Goal: Information Seeking & Learning: Learn about a topic

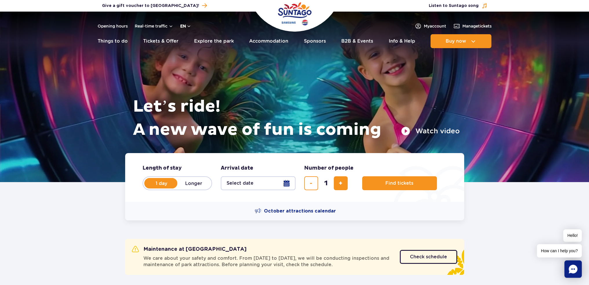
click at [190, 26] on button "en" at bounding box center [185, 26] width 11 height 6
click at [192, 41] on span "PL" at bounding box center [194, 40] width 5 height 6
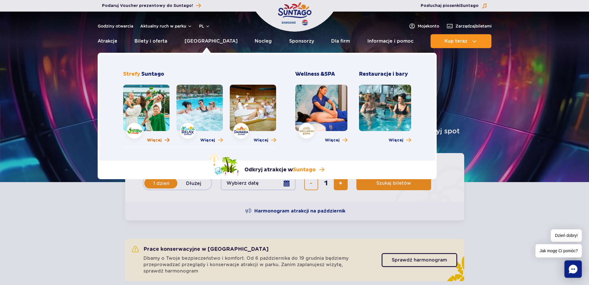
click at [166, 139] on span "Więcej o strefie Jamango" at bounding box center [167, 140] width 5 height 6
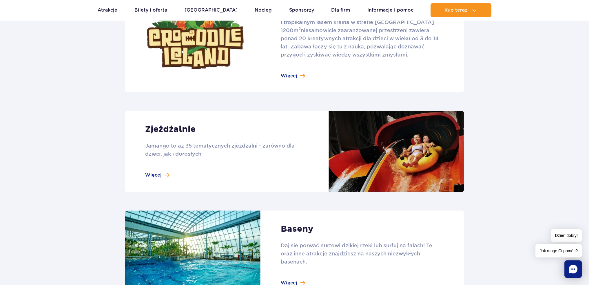
scroll to position [464, 0]
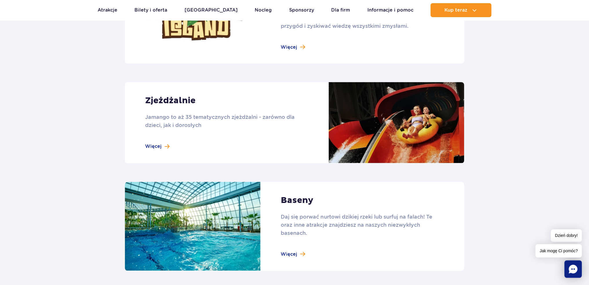
click at [160, 144] on link at bounding box center [294, 122] width 339 height 81
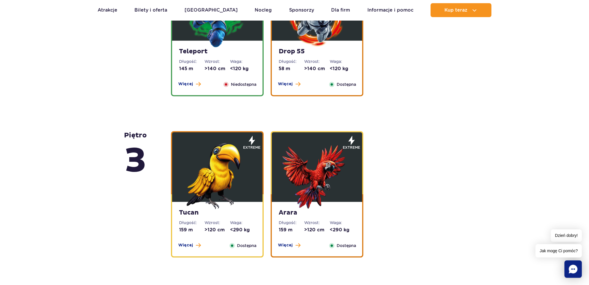
scroll to position [754, 0]
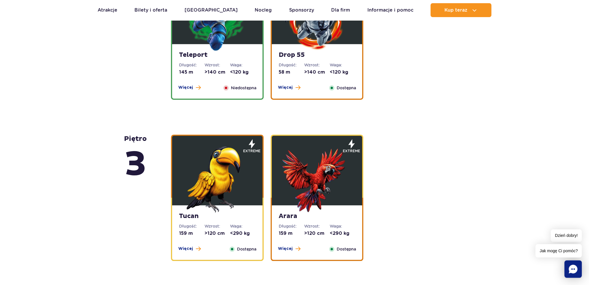
click at [229, 172] on img at bounding box center [218, 178] width 70 height 70
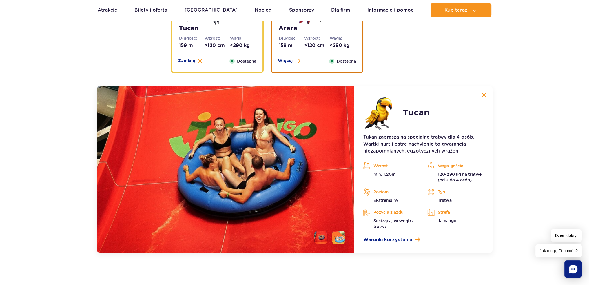
scroll to position [935, 0]
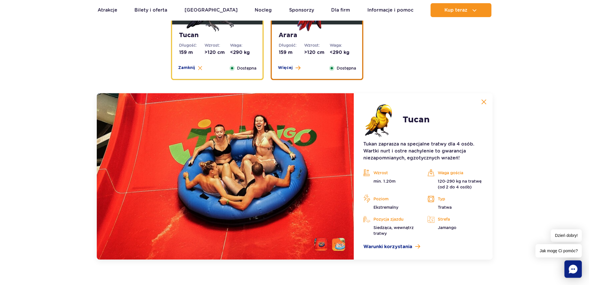
click at [210, 66] on div "Więcej Zamknij Dostępna" at bounding box center [217, 68] width 85 height 6
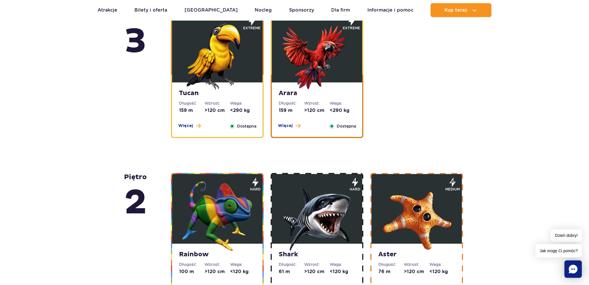
click at [290, 110] on dd "159 m" at bounding box center [292, 110] width 26 height 6
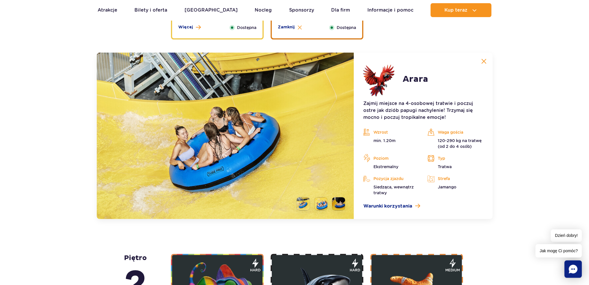
scroll to position [915, 0]
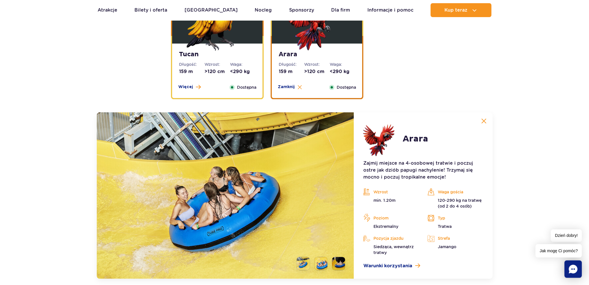
click at [290, 96] on div "Arara Długość: 159 m Wzrost: >120 cm Waga: <290 kg Więcej Zamknij Dostępna" at bounding box center [317, 70] width 90 height 54
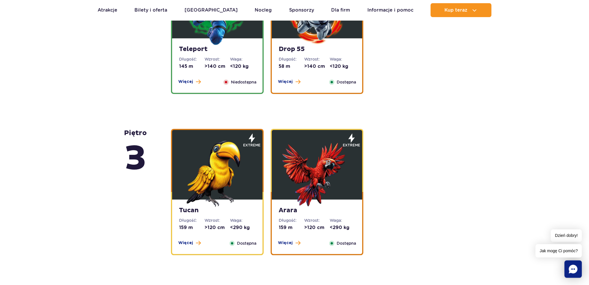
scroll to position [703, 0]
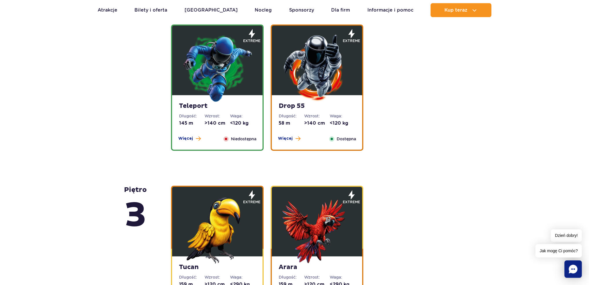
click at [237, 96] on img at bounding box center [218, 68] width 70 height 70
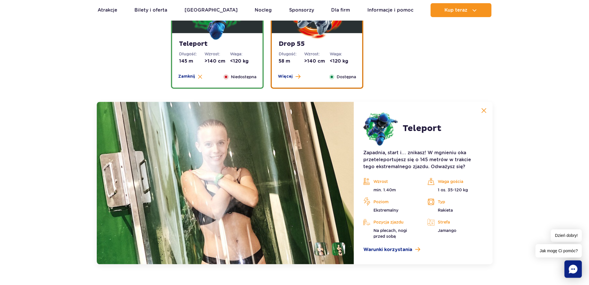
scroll to position [754, 0]
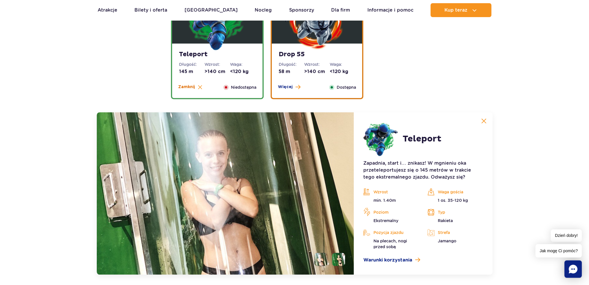
click at [196, 84] on button "Zamknij" at bounding box center [190, 87] width 24 height 6
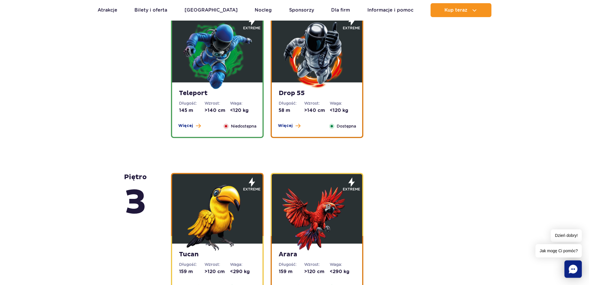
click at [308, 85] on img at bounding box center [317, 55] width 70 height 70
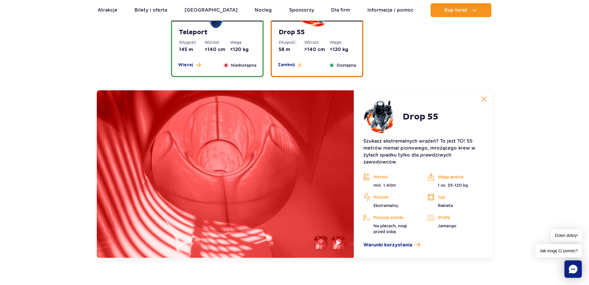
scroll to position [831, 0]
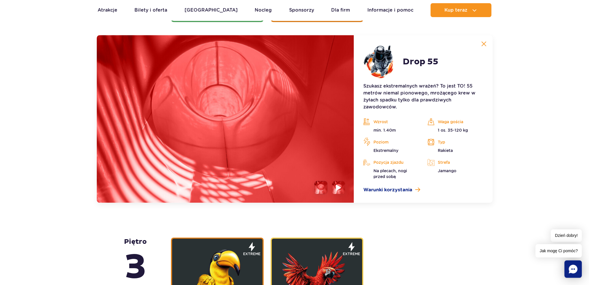
click at [345, 189] on li at bounding box center [338, 187] width 13 height 13
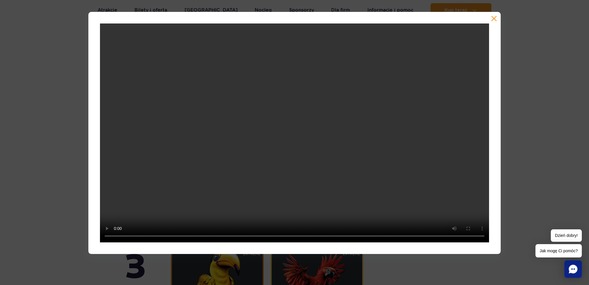
click at [511, 142] on div at bounding box center [294, 133] width 589 height 242
click at [494, 15] on div at bounding box center [294, 133] width 412 height 242
click at [495, 20] on button "button" at bounding box center [494, 19] width 6 height 6
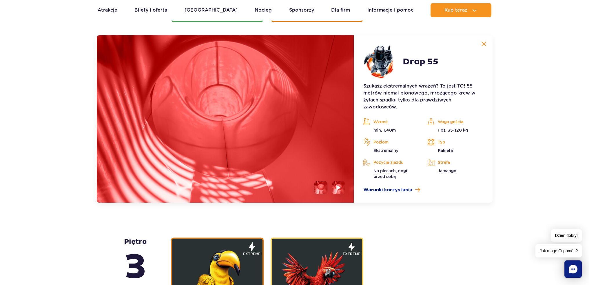
click at [482, 43] on img at bounding box center [483, 43] width 5 height 5
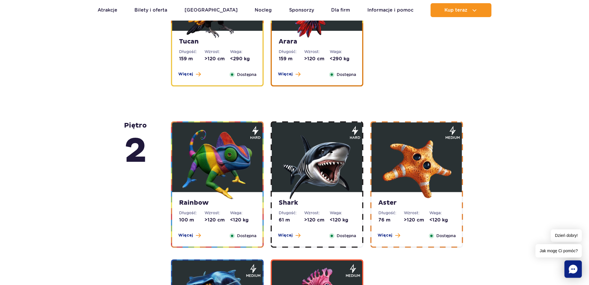
click at [346, 156] on img at bounding box center [317, 165] width 70 height 70
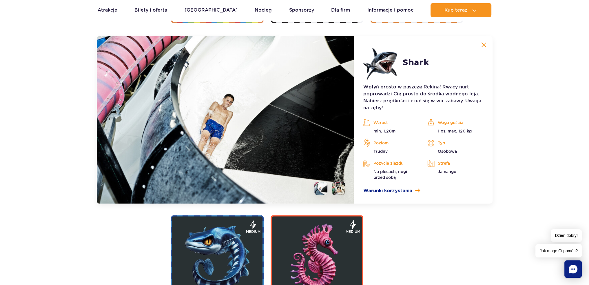
scroll to position [1154, 0]
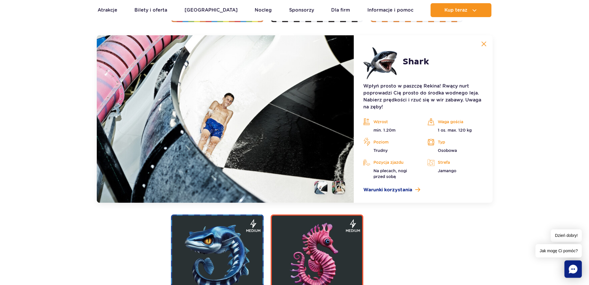
click at [340, 186] on li at bounding box center [338, 187] width 13 height 13
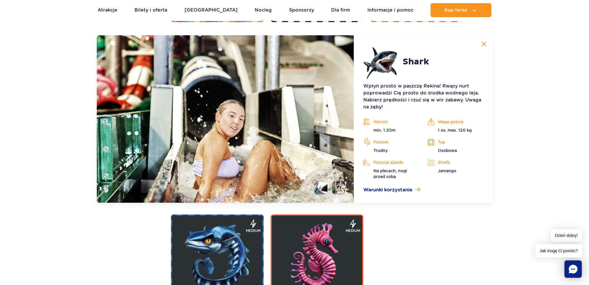
click at [324, 187] on li at bounding box center [321, 187] width 13 height 13
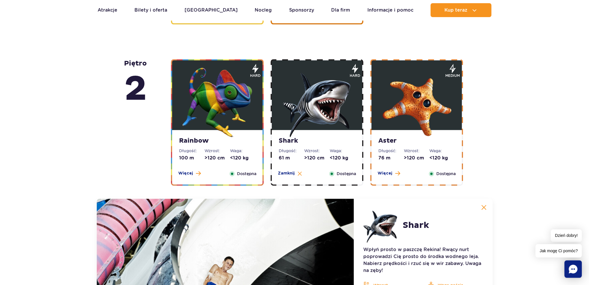
scroll to position [941, 0]
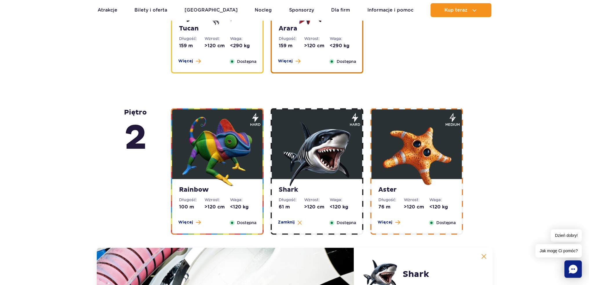
click at [332, 156] on img at bounding box center [317, 152] width 70 height 70
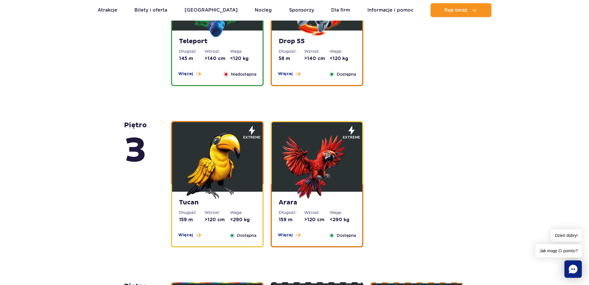
click at [234, 160] on img at bounding box center [218, 164] width 70 height 70
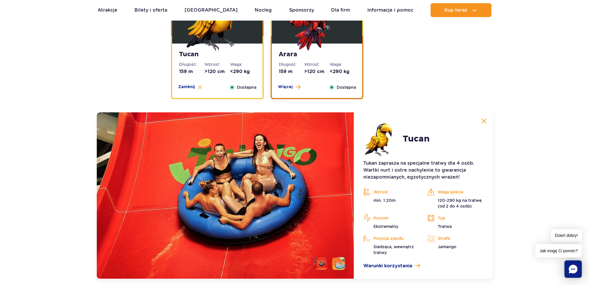
click at [225, 85] on div "Więcej Zamknij Dostępna" at bounding box center [217, 87] width 85 height 6
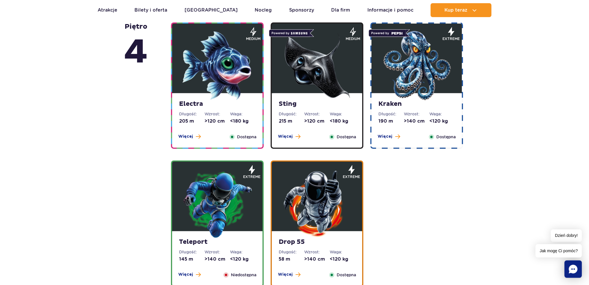
scroll to position [529, 0]
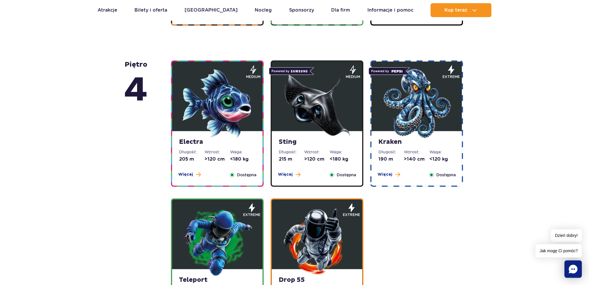
click at [298, 115] on img at bounding box center [317, 104] width 70 height 70
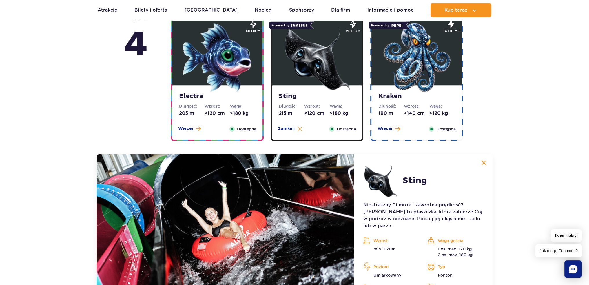
scroll to position [519, 0]
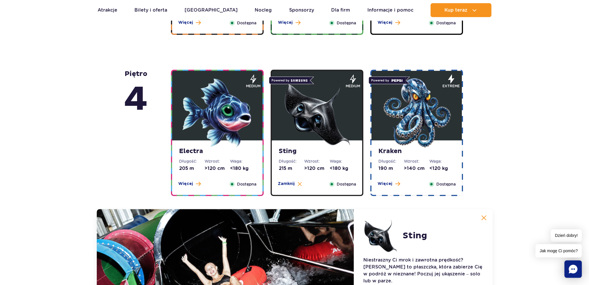
click at [301, 111] on img at bounding box center [317, 113] width 70 height 70
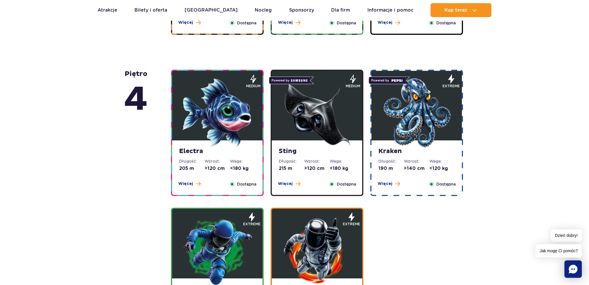
click at [301, 105] on img at bounding box center [317, 113] width 70 height 70
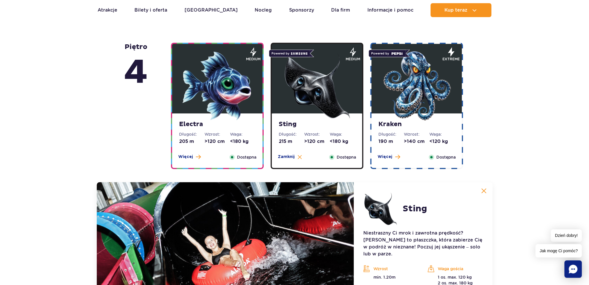
scroll to position [500, 0]
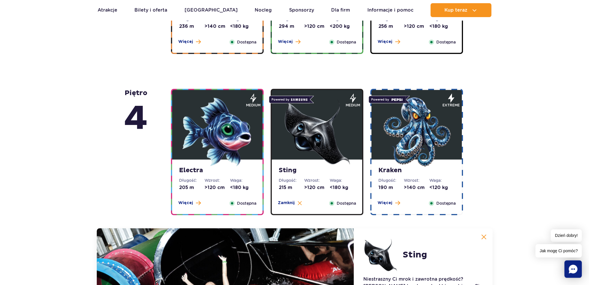
click at [329, 149] on img at bounding box center [317, 132] width 70 height 70
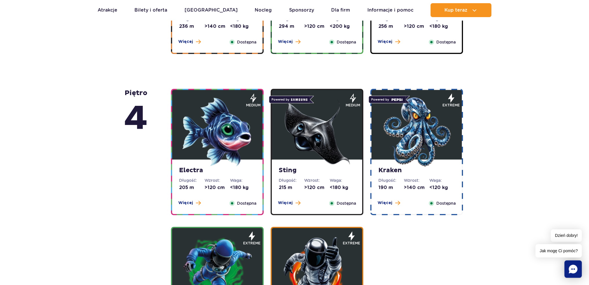
click at [233, 127] on img at bounding box center [218, 132] width 70 height 70
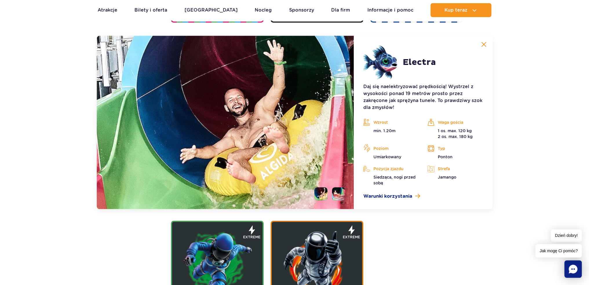
scroll to position [693, 0]
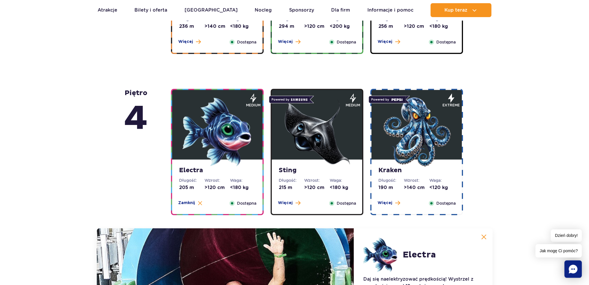
click at [257, 145] on figure at bounding box center [217, 125] width 90 height 70
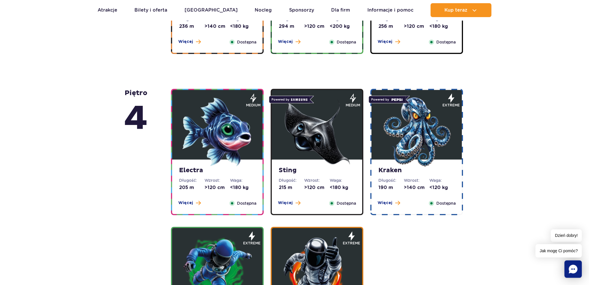
click at [378, 138] on figure at bounding box center [417, 125] width 90 height 70
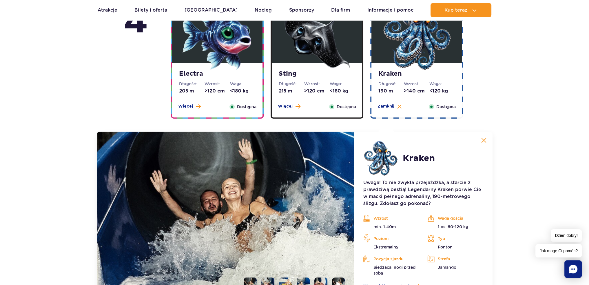
scroll to position [674, 0]
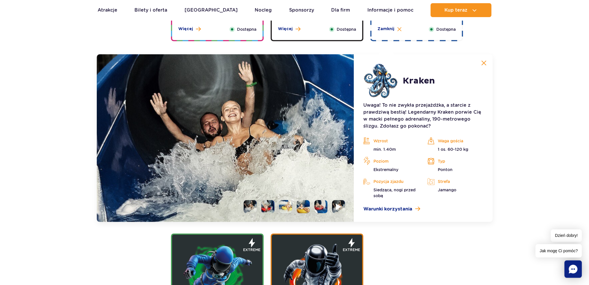
click at [343, 206] on li at bounding box center [338, 206] width 13 height 13
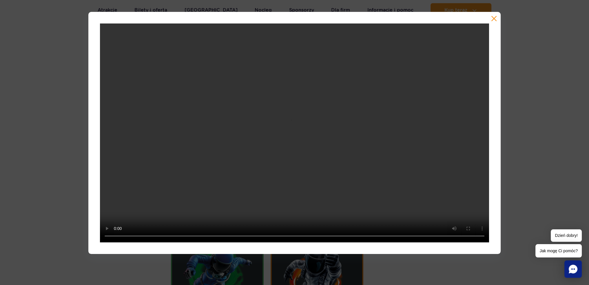
click at [539, 110] on div at bounding box center [294, 133] width 589 height 242
click at [495, 15] on div at bounding box center [294, 133] width 412 height 242
click at [495, 16] on button "button" at bounding box center [494, 19] width 6 height 6
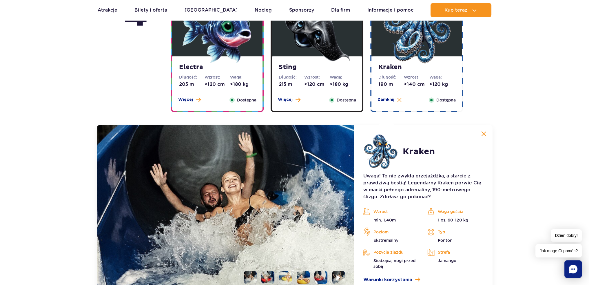
scroll to position [597, 0]
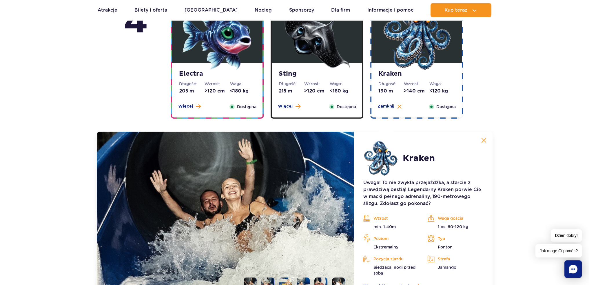
click at [483, 137] on button at bounding box center [484, 140] width 12 height 12
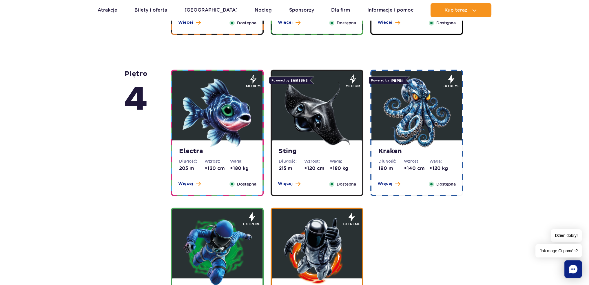
click at [440, 125] on img at bounding box center [417, 113] width 70 height 70
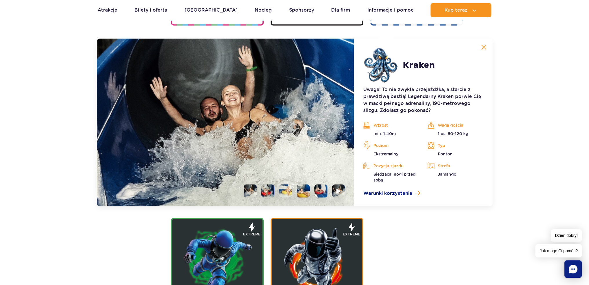
scroll to position [693, 0]
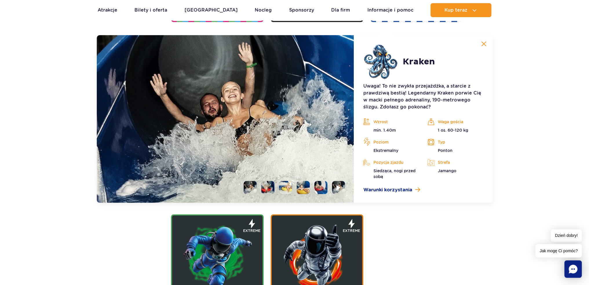
click at [317, 184] on li at bounding box center [321, 187] width 13 height 13
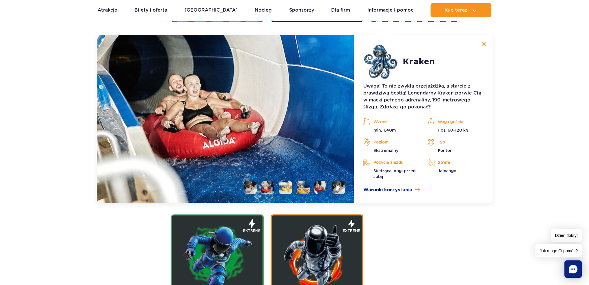
click at [309, 184] on li at bounding box center [303, 187] width 13 height 13
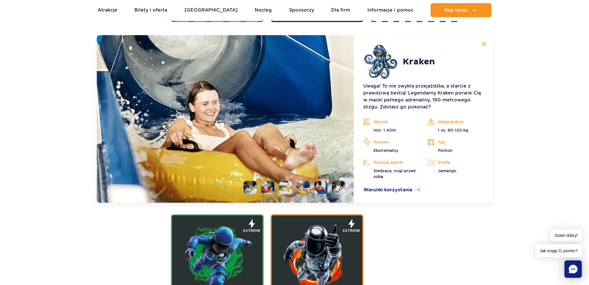
click at [299, 186] on img at bounding box center [303, 187] width 13 height 13
click at [294, 185] on ul at bounding box center [292, 187] width 106 height 13
click at [285, 185] on li at bounding box center [285, 187] width 13 height 13
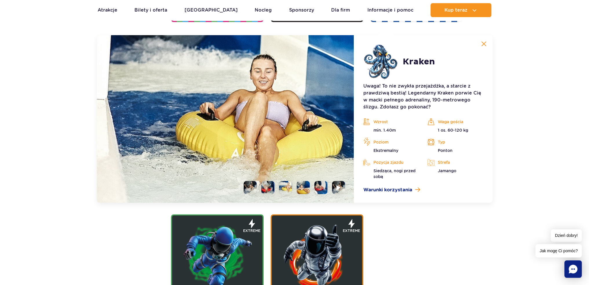
click at [268, 185] on li at bounding box center [267, 187] width 13 height 13
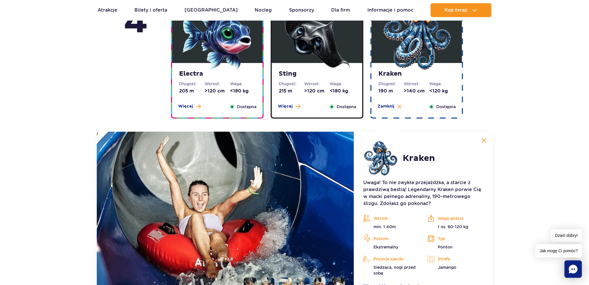
scroll to position [539, 0]
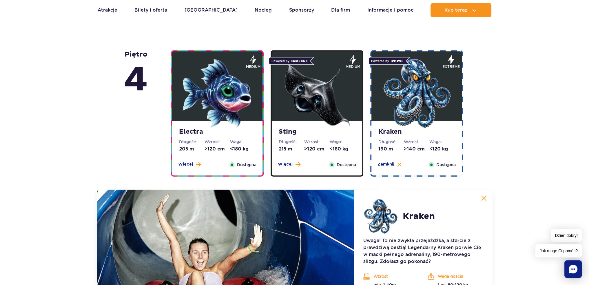
click at [414, 102] on img at bounding box center [417, 94] width 70 height 70
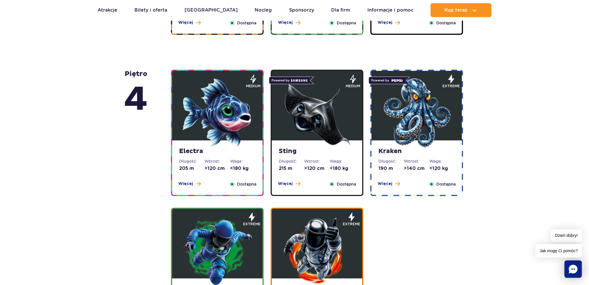
click at [317, 96] on img at bounding box center [317, 113] width 70 height 70
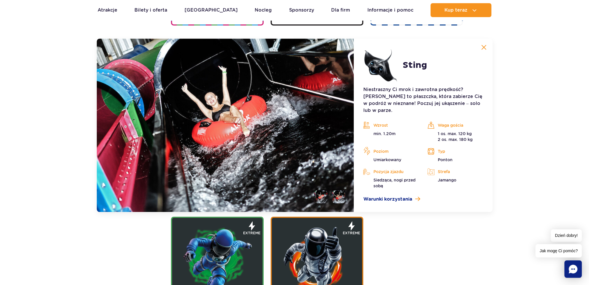
scroll to position [693, 0]
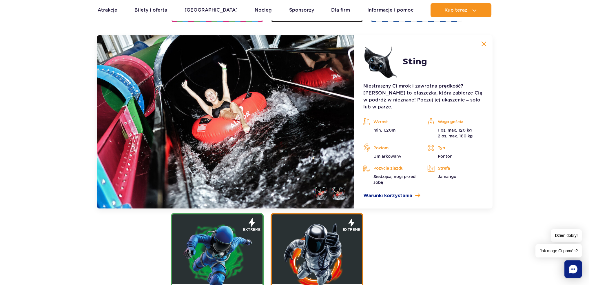
click at [323, 187] on li at bounding box center [321, 193] width 13 height 13
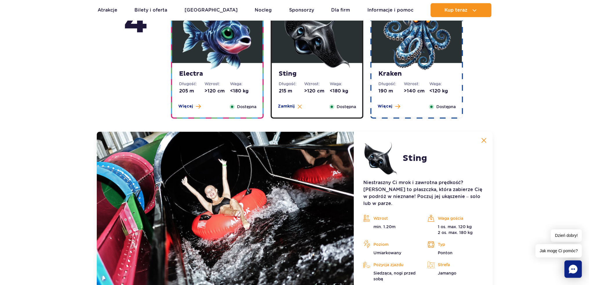
click at [321, 60] on img at bounding box center [317, 36] width 70 height 70
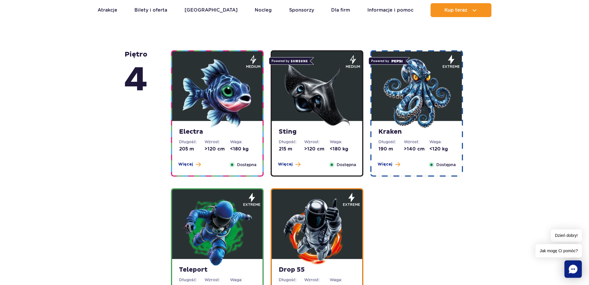
click at [216, 94] on img at bounding box center [218, 94] width 70 height 70
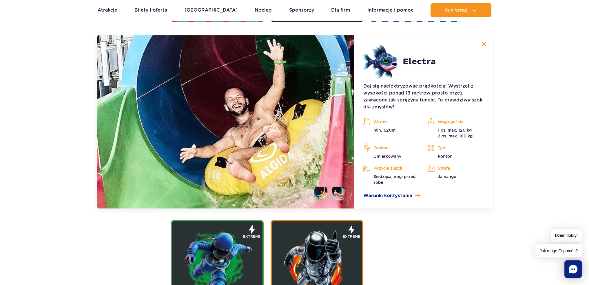
click at [340, 195] on li at bounding box center [338, 193] width 13 height 13
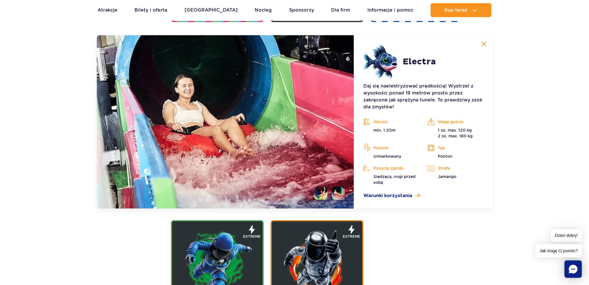
click at [330, 194] on ul at bounding box center [327, 193] width 35 height 13
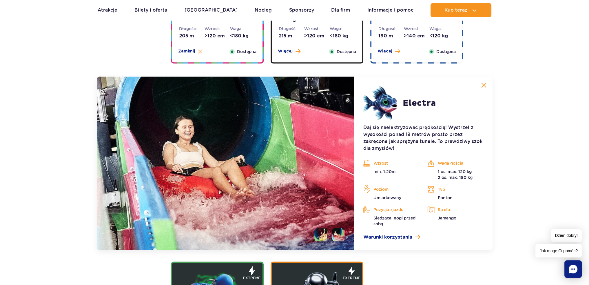
scroll to position [597, 0]
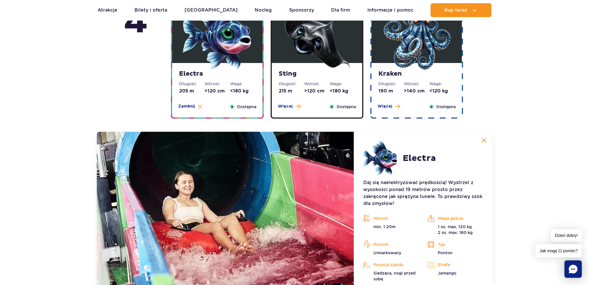
click at [234, 80] on div "Electra Długość: 205 m Wzrost: >120 cm Waga: <180 kg Więcej Zamknij Dostępna" at bounding box center [217, 90] width 90 height 54
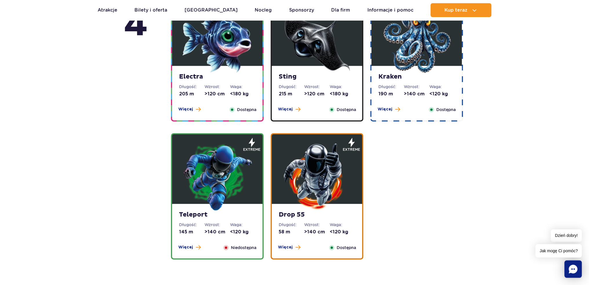
scroll to position [500, 0]
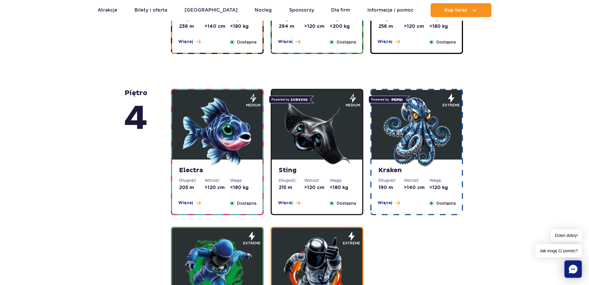
click at [243, 92] on figure at bounding box center [217, 125] width 90 height 70
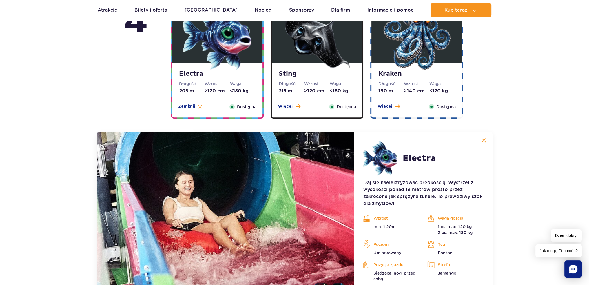
click at [240, 72] on strong "Electra" at bounding box center [217, 74] width 77 height 8
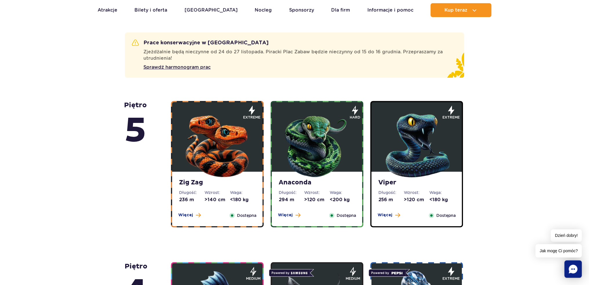
scroll to position [326, 0]
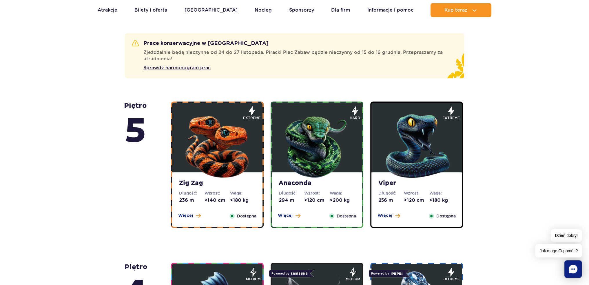
click at [311, 169] on img at bounding box center [317, 145] width 70 height 70
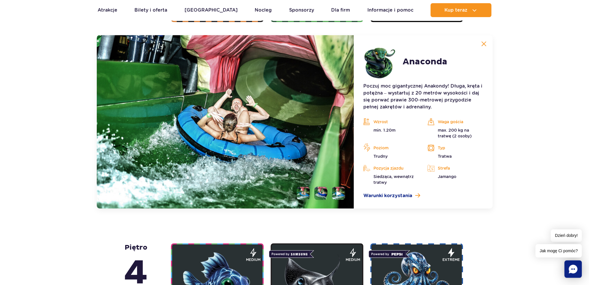
scroll to position [532, 0]
click at [340, 197] on li at bounding box center [338, 193] width 13 height 13
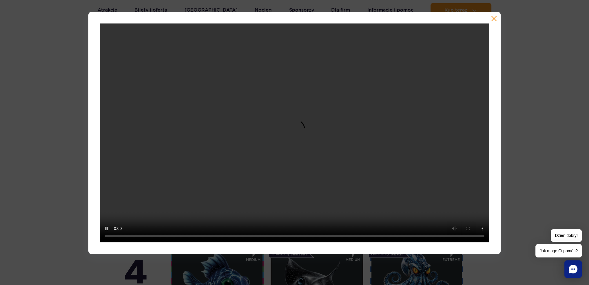
click at [530, 167] on div at bounding box center [294, 133] width 589 height 242
click at [554, 160] on div at bounding box center [294, 133] width 589 height 242
click at [492, 18] on button "button" at bounding box center [494, 19] width 6 height 6
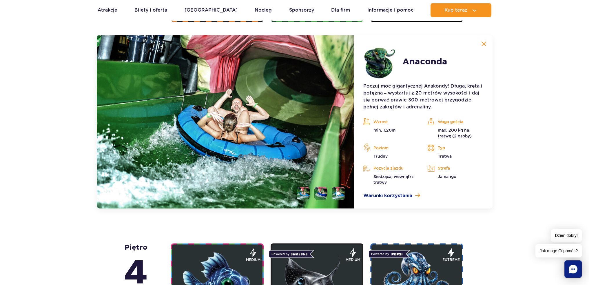
scroll to position [474, 0]
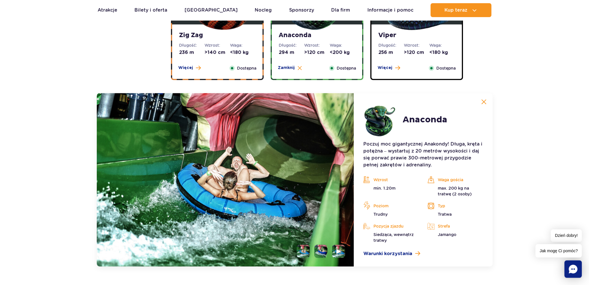
click at [325, 257] on li at bounding box center [321, 251] width 13 height 13
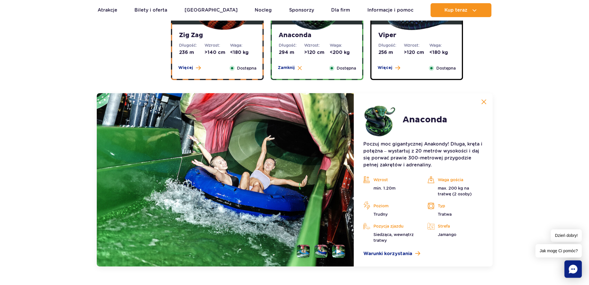
click at [312, 248] on ul at bounding box center [318, 251] width 53 height 13
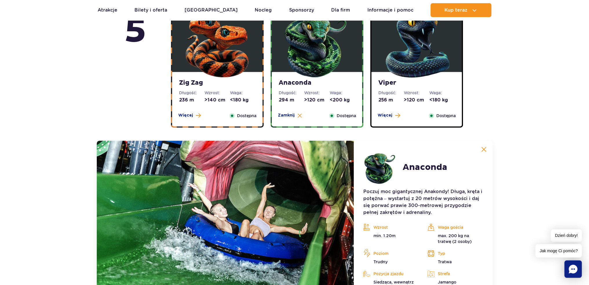
scroll to position [378, 0]
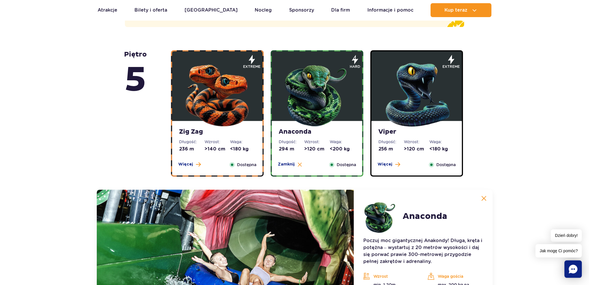
click at [236, 112] on img at bounding box center [218, 94] width 70 height 70
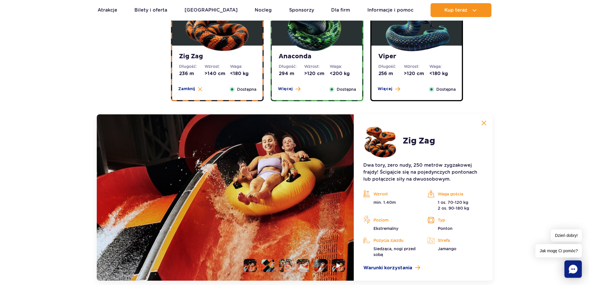
scroll to position [416, 0]
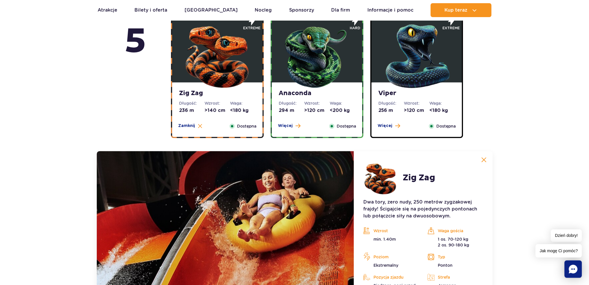
click at [205, 95] on strong "Zig Zag" at bounding box center [217, 93] width 77 height 8
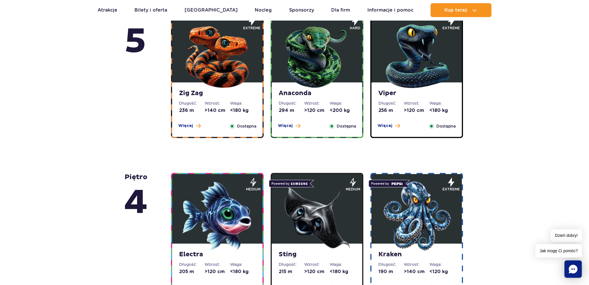
click at [393, 92] on strong "Viper" at bounding box center [417, 93] width 77 height 8
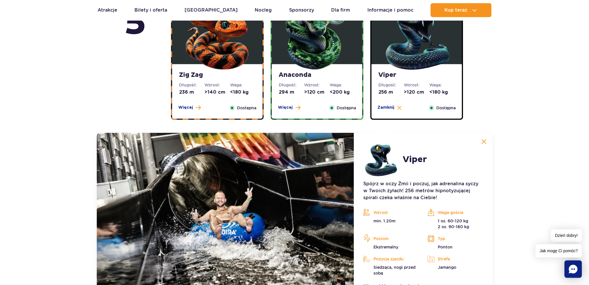
scroll to position [358, 0]
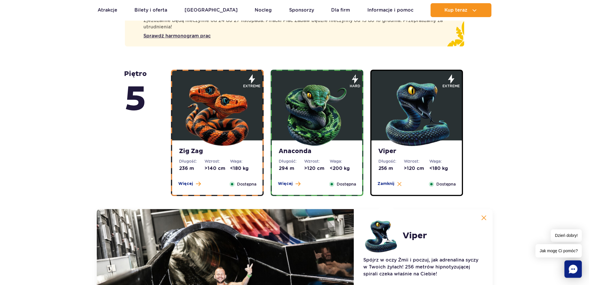
click at [436, 74] on figure at bounding box center [417, 106] width 90 height 70
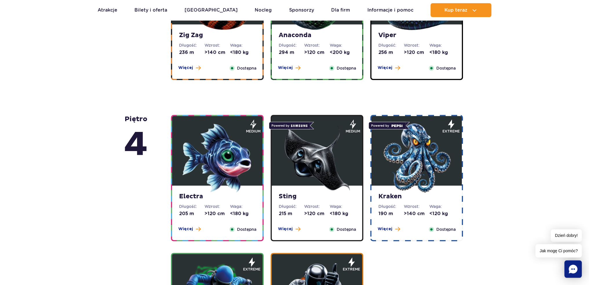
click at [299, 116] on div "Sting Długość: 215 m Wzrost: >120 cm Waga: <180 kg Więcej Zamknij Dostępna" at bounding box center [317, 178] width 93 height 126
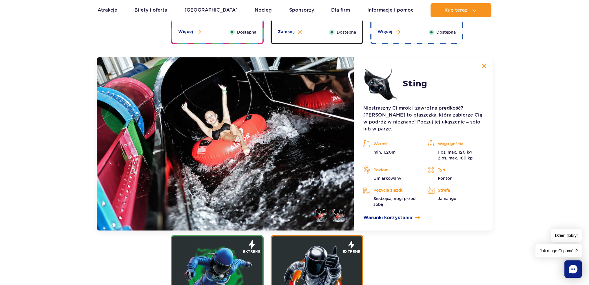
scroll to position [597, 0]
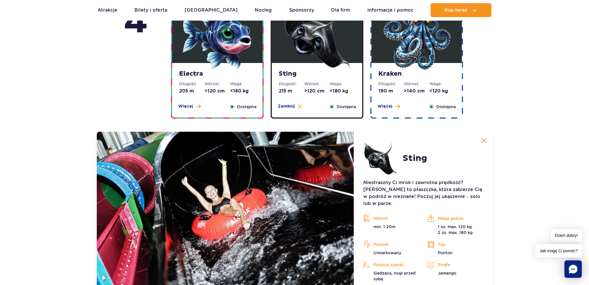
click at [326, 86] on dt "Wzrost:" at bounding box center [317, 84] width 26 height 6
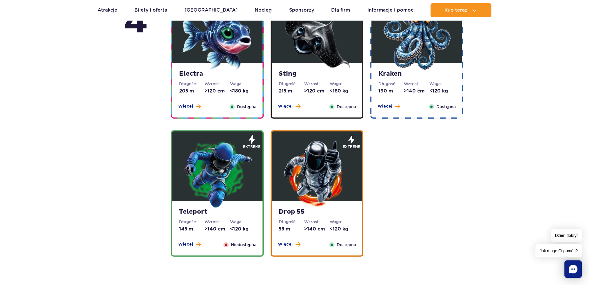
click at [326, 86] on dt "Wzrost:" at bounding box center [317, 84] width 26 height 6
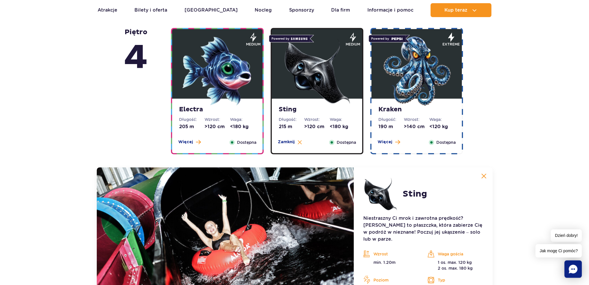
scroll to position [538, 0]
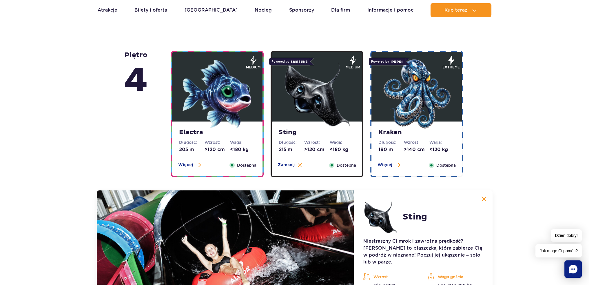
click at [328, 89] on img at bounding box center [317, 94] width 70 height 70
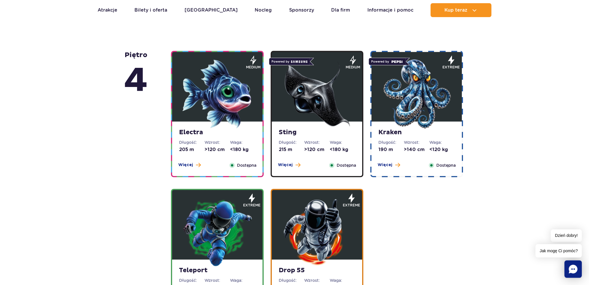
click at [394, 97] on img at bounding box center [417, 94] width 70 height 70
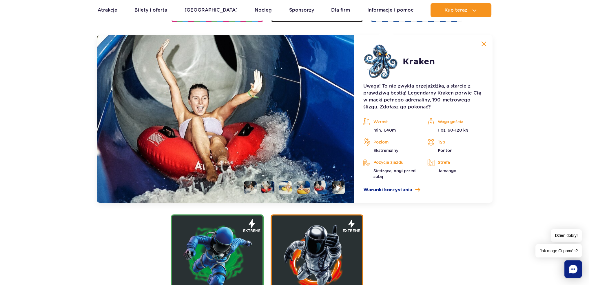
scroll to position [577, 0]
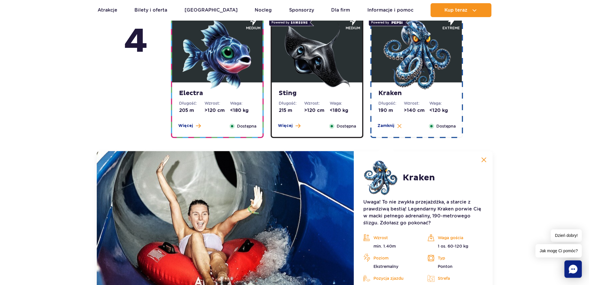
click at [408, 81] on img at bounding box center [417, 55] width 70 height 70
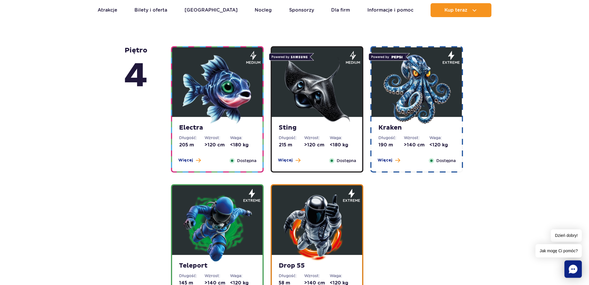
scroll to position [481, 0]
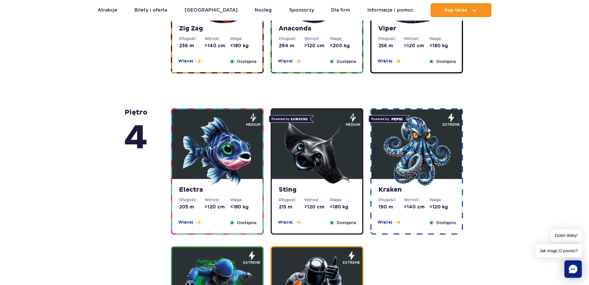
click at [236, 183] on img at bounding box center [218, 152] width 70 height 70
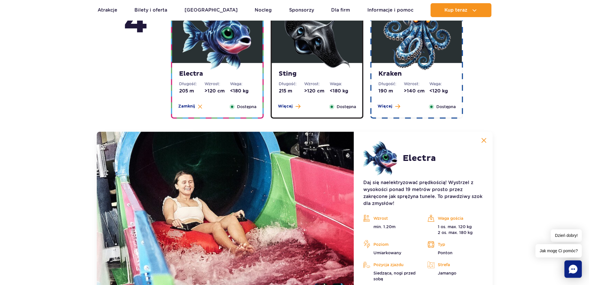
click at [223, 55] on img at bounding box center [218, 36] width 70 height 70
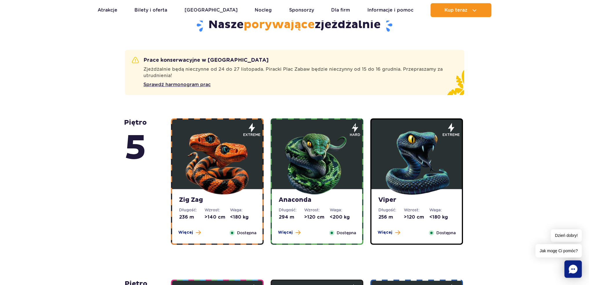
scroll to position [307, 0]
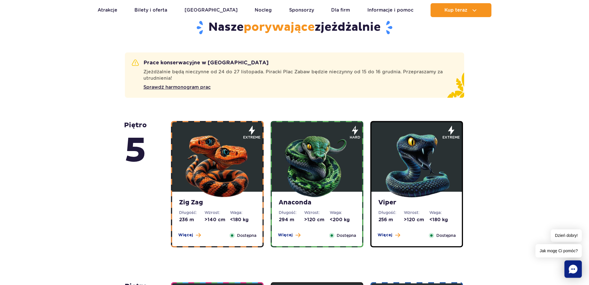
click at [406, 166] on img at bounding box center [417, 164] width 70 height 70
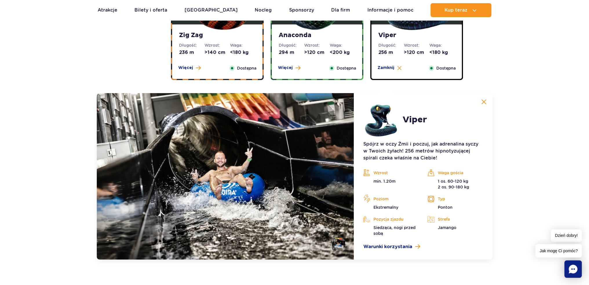
scroll to position [358, 0]
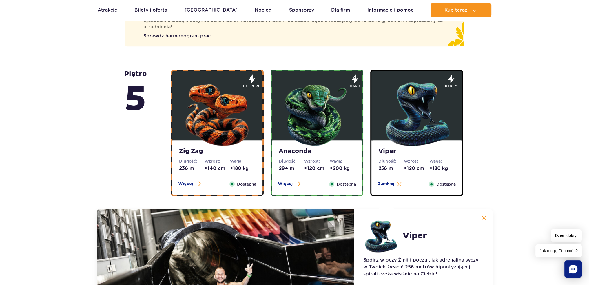
click at [404, 156] on div "Viper Długość: 256 m Wzrost: >120 cm Waga: <180 kg Więcej Zamknij Dostępna" at bounding box center [417, 167] width 90 height 54
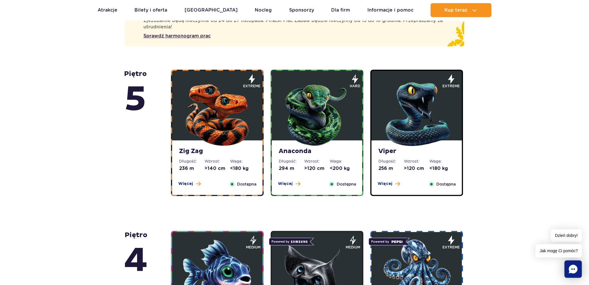
click at [339, 123] on img at bounding box center [317, 113] width 70 height 70
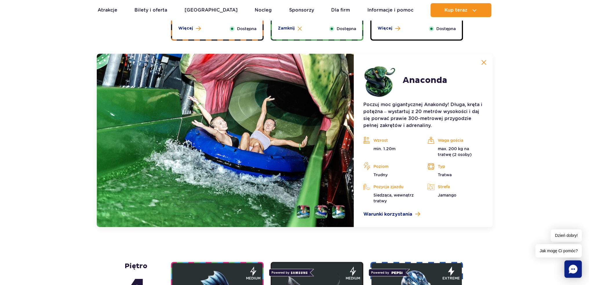
scroll to position [532, 0]
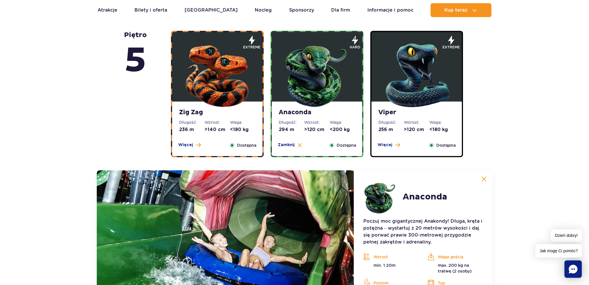
click at [253, 60] on figure at bounding box center [217, 67] width 90 height 70
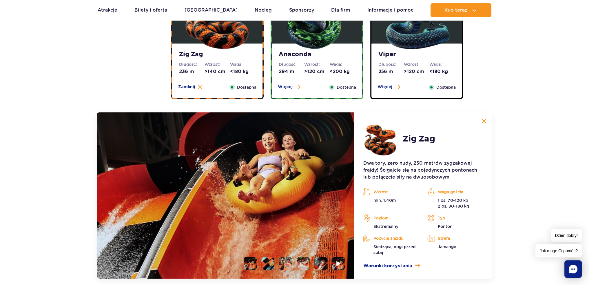
click at [228, 63] on dt "Wzrost:" at bounding box center [218, 64] width 26 height 6
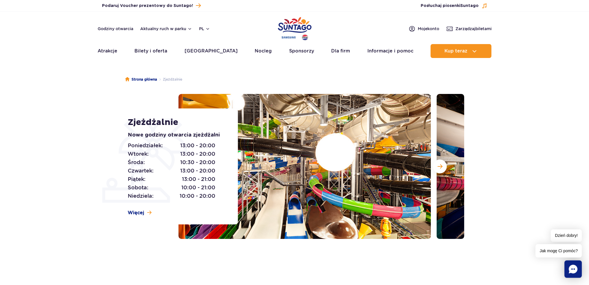
scroll to position [0, 0]
click at [152, 52] on link "Bilety i oferta" at bounding box center [150, 51] width 33 height 14
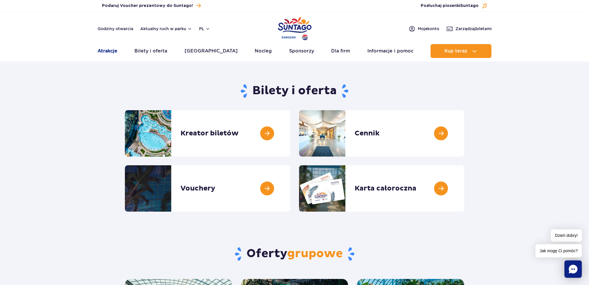
click at [107, 51] on link "Atrakcje" at bounding box center [108, 51] width 20 height 14
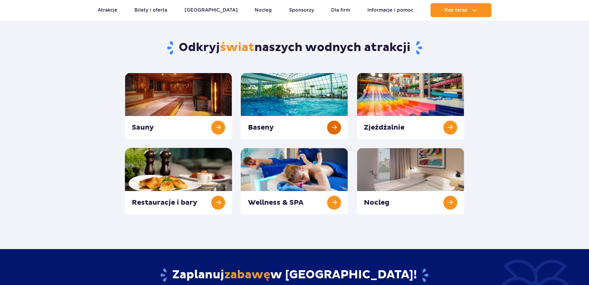
click at [293, 104] on link at bounding box center [294, 106] width 107 height 66
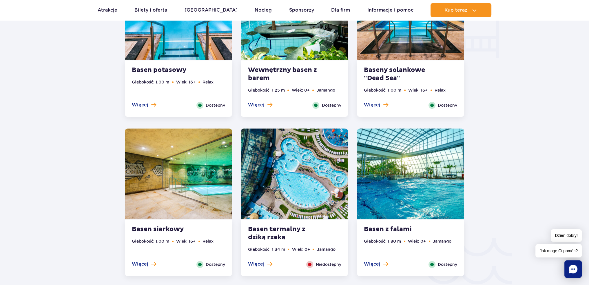
scroll to position [754, 0]
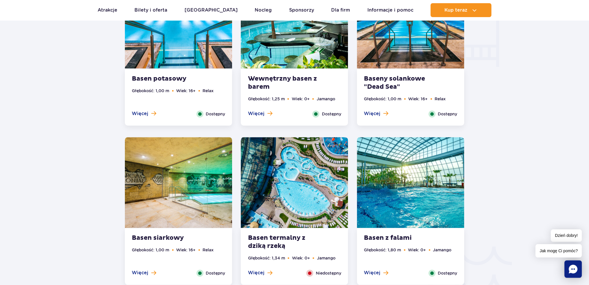
click at [280, 206] on img at bounding box center [294, 182] width 107 height 91
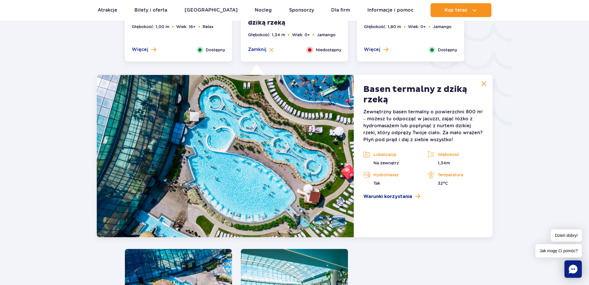
scroll to position [881, 0]
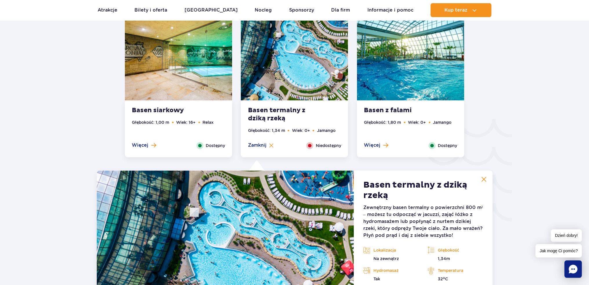
click at [270, 78] on img at bounding box center [294, 55] width 107 height 91
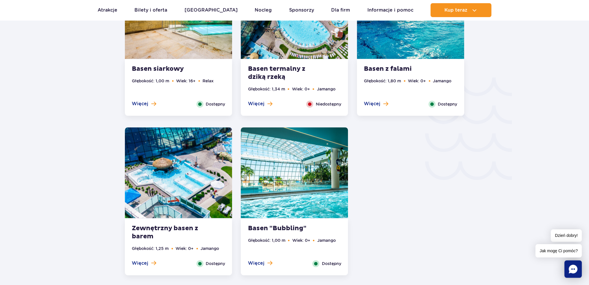
scroll to position [997, 0]
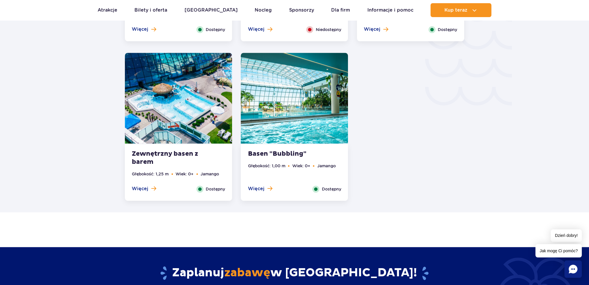
click at [208, 124] on img at bounding box center [178, 98] width 107 height 91
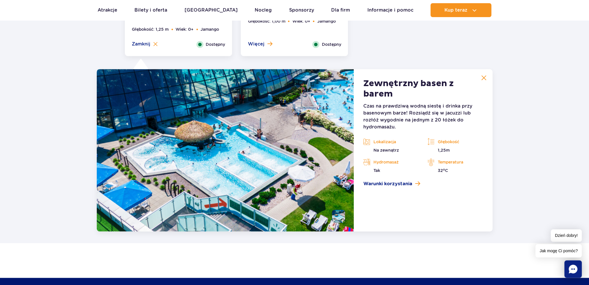
scroll to position [1099, 0]
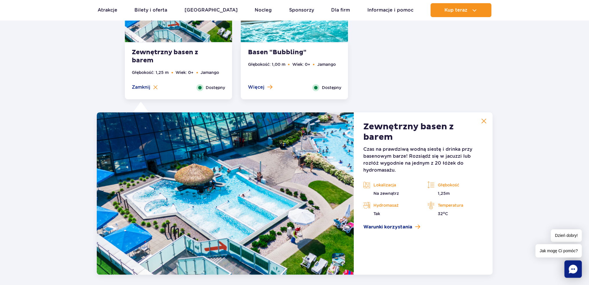
click at [195, 58] on strong "Zewnętrzny basen z barem" at bounding box center [167, 56] width 70 height 16
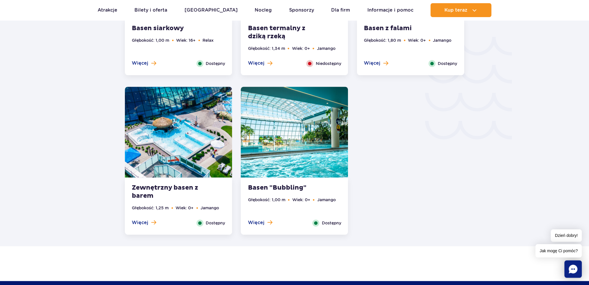
click at [291, 172] on img at bounding box center [294, 132] width 107 height 91
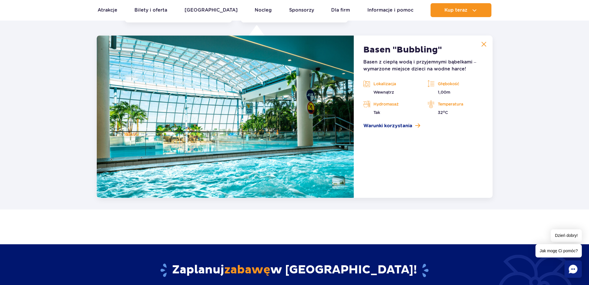
scroll to position [1176, 0]
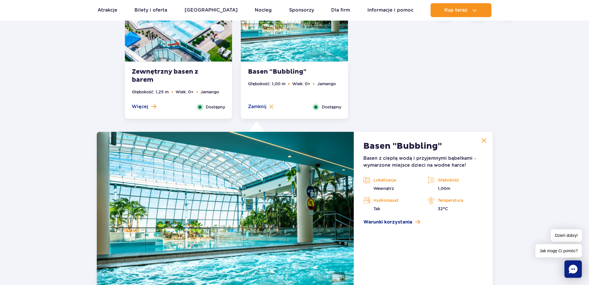
click at [301, 92] on ul "Głębokość: 1,00 m Wiek: 0+ Jamango" at bounding box center [294, 92] width 93 height 23
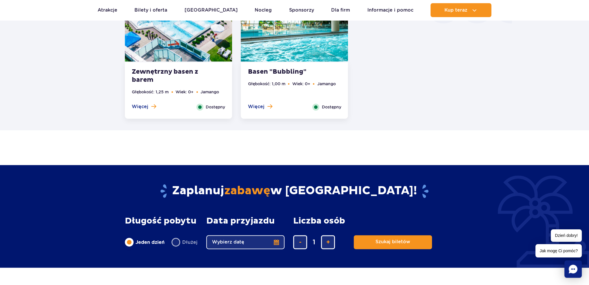
click at [228, 69] on div "Zewnętrzny basen z barem Głębokość: 1,25 m Wiek: 0+ Jamango Więcej Zamknij Dost…" at bounding box center [178, 90] width 107 height 57
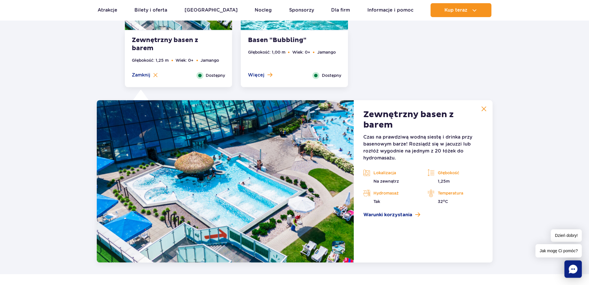
click at [188, 61] on div "Zewnętrzny basen z barem Głębokość: 1,25 m Wiek: 0+ Jamango Więcej Zamknij Dost…" at bounding box center [178, 58] width 107 height 57
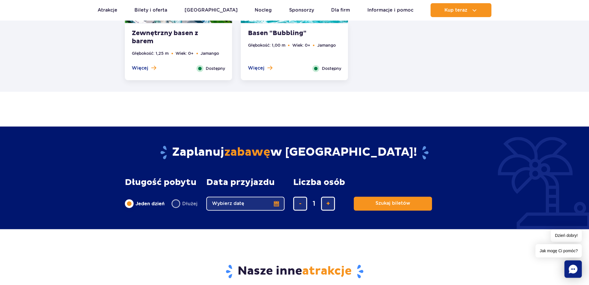
click at [265, 52] on ul "Głębokość: 1,00 m Wiek: 0+ Jamango" at bounding box center [294, 53] width 93 height 23
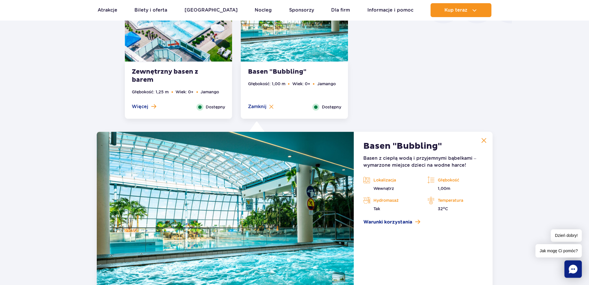
click at [273, 85] on li "Głębokość: 1,00 m" at bounding box center [266, 84] width 37 height 6
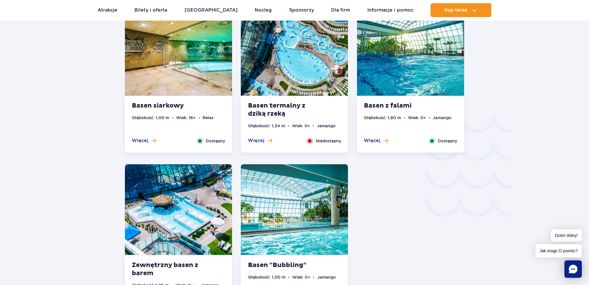
click at [321, 94] on img at bounding box center [294, 50] width 107 height 91
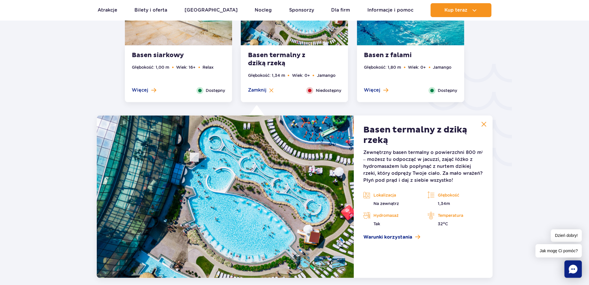
scroll to position [901, 0]
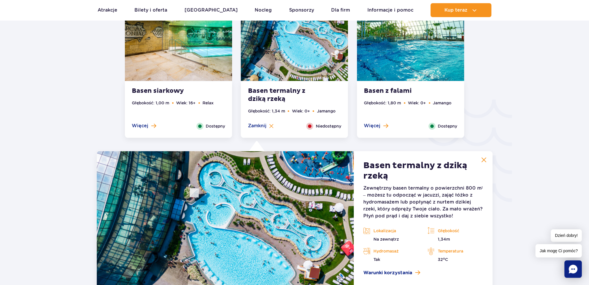
click at [319, 96] on div "Basen termalny z dziką rzeką Głębokość: 1,34 m Wiek: 0+ Jamango Więcej Zamknij …" at bounding box center [294, 109] width 107 height 57
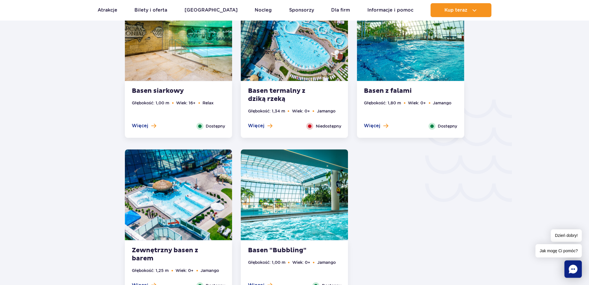
click at [393, 104] on li "Głębokość: 1,80 m" at bounding box center [382, 103] width 37 height 6
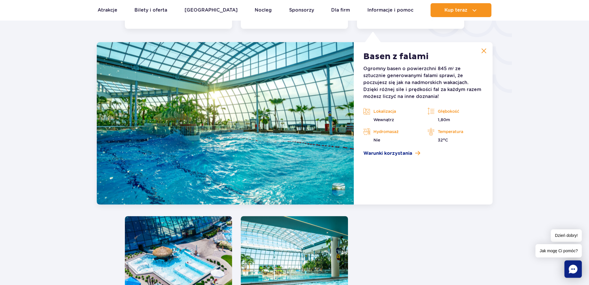
scroll to position [1017, 0]
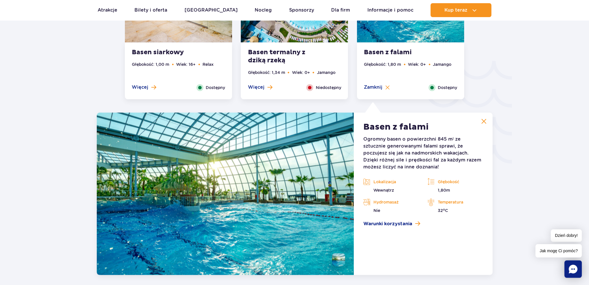
click at [412, 84] on div "Więcej Zamknij Dostępny" at bounding box center [411, 87] width 102 height 7
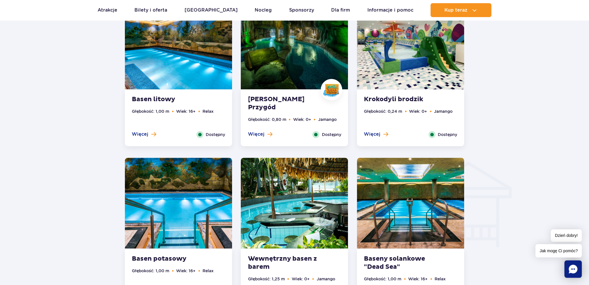
scroll to position [572, 0]
